Goal: Complete application form

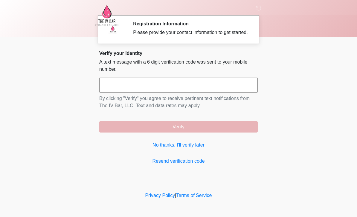
click at [192, 149] on link "No thanks, I'll verify later" at bounding box center [178, 145] width 159 height 7
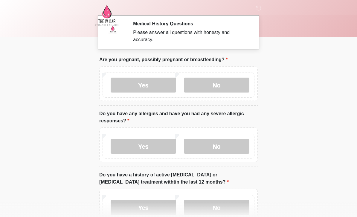
click at [230, 85] on label "No" at bounding box center [217, 85] width 66 height 15
click at [215, 147] on label "No" at bounding box center [217, 146] width 66 height 15
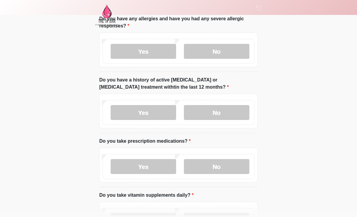
click at [133, 167] on label "Yes" at bounding box center [144, 167] width 66 height 15
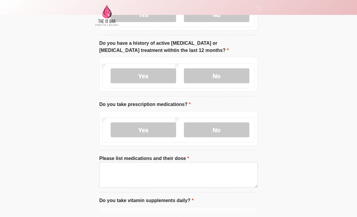
scroll to position [137, 0]
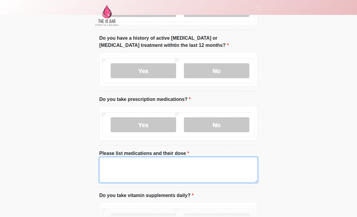
click at [215, 168] on textarea "Please list medications and their dose" at bounding box center [178, 170] width 159 height 26
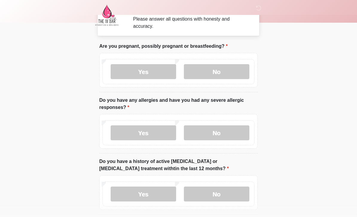
scroll to position [0, 0]
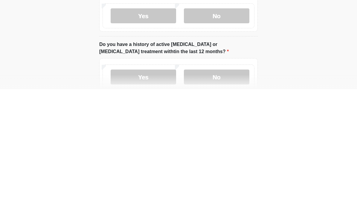
type textarea "**********"
click at [221, 198] on label "No" at bounding box center [217, 205] width 66 height 15
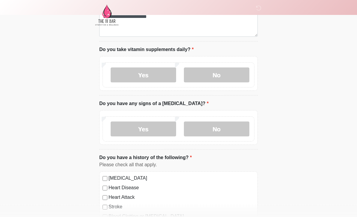
scroll to position [284, 0]
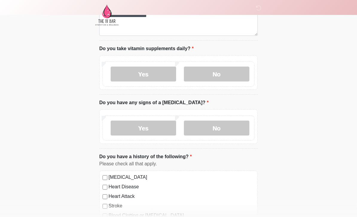
click at [158, 74] on label "Yes" at bounding box center [144, 74] width 66 height 15
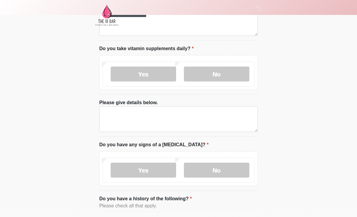
scroll to position [282, 0]
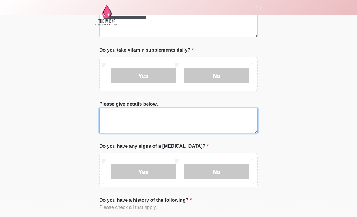
click at [191, 121] on textarea "Please give details below." at bounding box center [178, 121] width 159 height 26
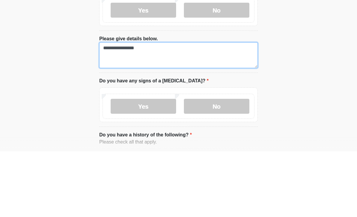
click at [122, 108] on textarea "**********" at bounding box center [178, 121] width 159 height 26
click at [232, 108] on textarea "**********" at bounding box center [178, 121] width 159 height 26
click at [233, 108] on textarea "**********" at bounding box center [178, 121] width 159 height 26
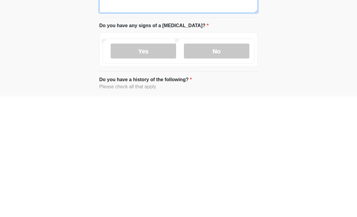
type textarea "**********"
click at [226, 165] on label "No" at bounding box center [217, 172] width 66 height 15
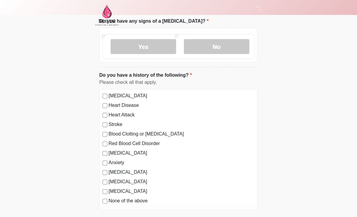
scroll to position [437, 0]
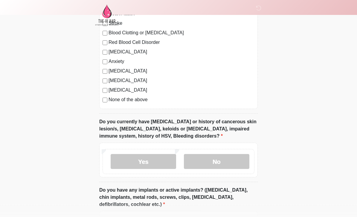
click at [230, 160] on label "No" at bounding box center [217, 162] width 66 height 15
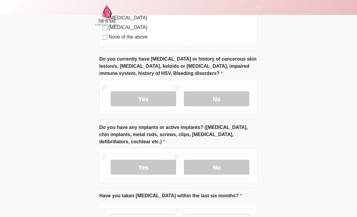
click at [235, 166] on label "No" at bounding box center [217, 167] width 66 height 15
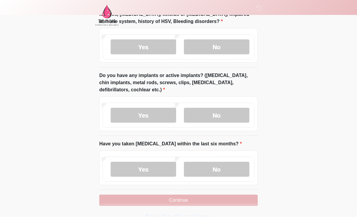
scroll to position [625, 0]
click at [233, 167] on label "No" at bounding box center [217, 169] width 66 height 15
click at [197, 199] on button "Continue" at bounding box center [178, 200] width 159 height 11
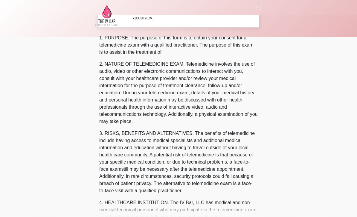
scroll to position [0, 0]
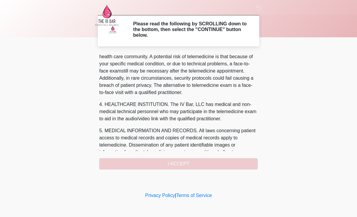
click at [11, 66] on body "‎ ‎ Please read the following by SCROLLING down to the bottom, then select the …" at bounding box center [178, 108] width 357 height 217
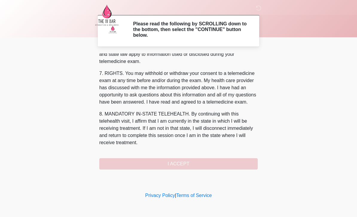
scroll to position [249, 0]
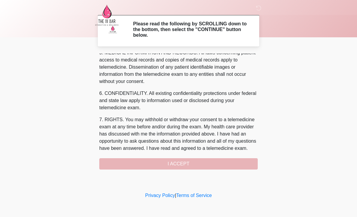
click at [147, 165] on button "I ACCEPT" at bounding box center [178, 164] width 159 height 11
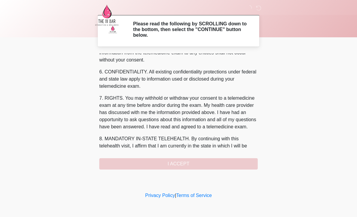
scroll to position [229, 0]
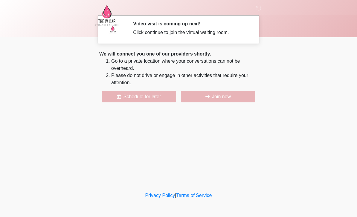
click at [193, 96] on button "Join now" at bounding box center [218, 96] width 74 height 11
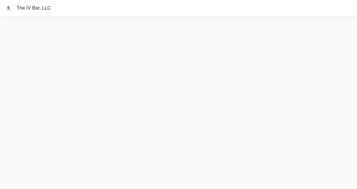
scroll to position [2, 0]
